Goal: Obtain resource: Download file/media

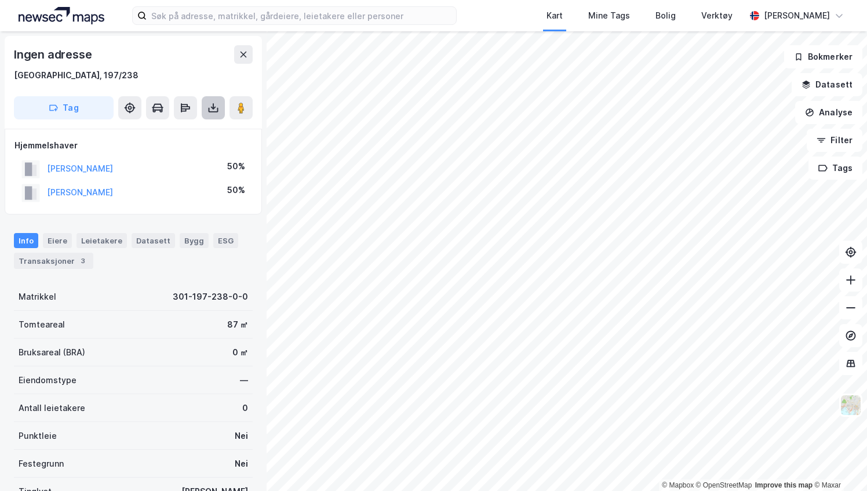
click at [213, 114] on button at bounding box center [213, 107] width 23 height 23
click at [156, 130] on div "Last ned grunnbok" at bounding box center [155, 130] width 67 height 9
